Goal: Information Seeking & Learning: Learn about a topic

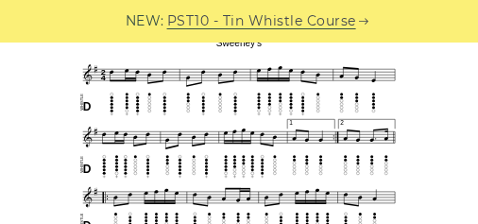
scroll to position [563, 0]
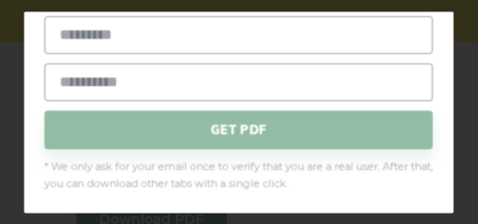
scroll to position [759, 0]
click at [467, 89] on div "× Sweeney’s (FREE PDF) Please leave your email address and the Sweeney’s PDF wi…" at bounding box center [239, 112] width 478 height 224
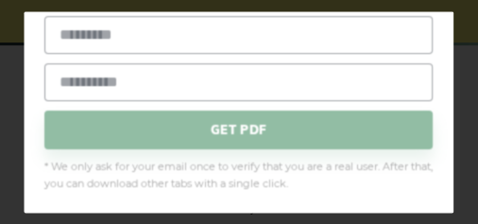
scroll to position [223, 0]
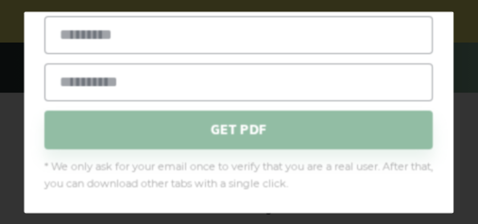
click at [470, 87] on div "× Sweeney’s (FREE PDF) Please leave your email address and the Sweeney’s PDF wi…" at bounding box center [239, 112] width 478 height 224
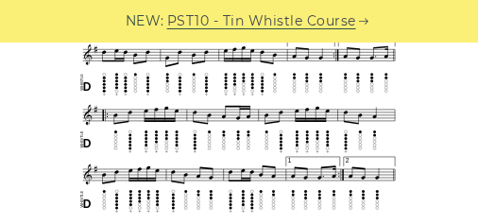
scroll to position [454, 0]
